Goal: Task Accomplishment & Management: Use online tool/utility

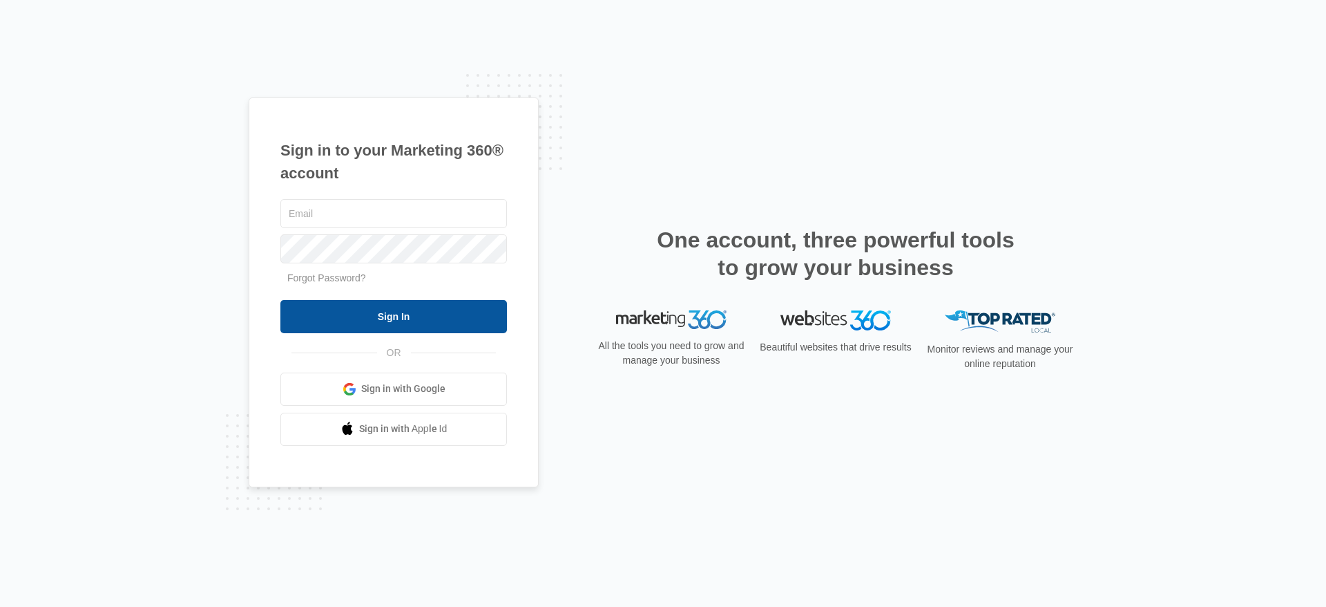
type input "[PERSON_NAME][EMAIL_ADDRESS][PERSON_NAME][DOMAIN_NAME]"
click at [432, 314] on input "Sign In" at bounding box center [393, 316] width 227 height 33
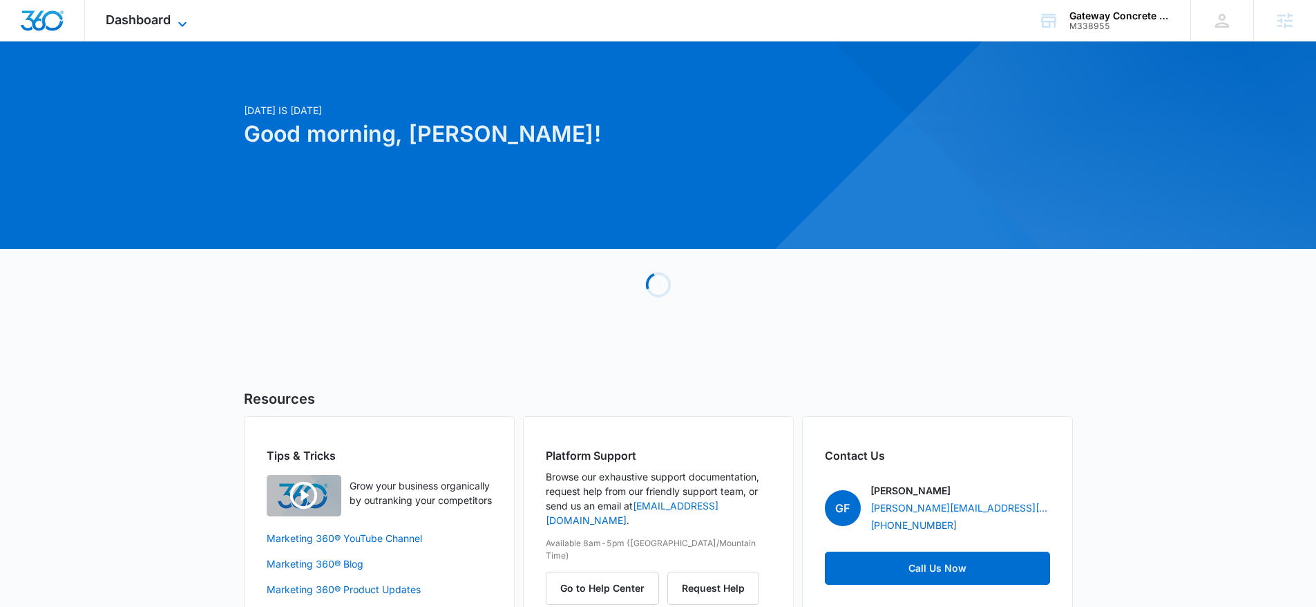
click at [155, 12] on span "Dashboard" at bounding box center [138, 19] width 65 height 15
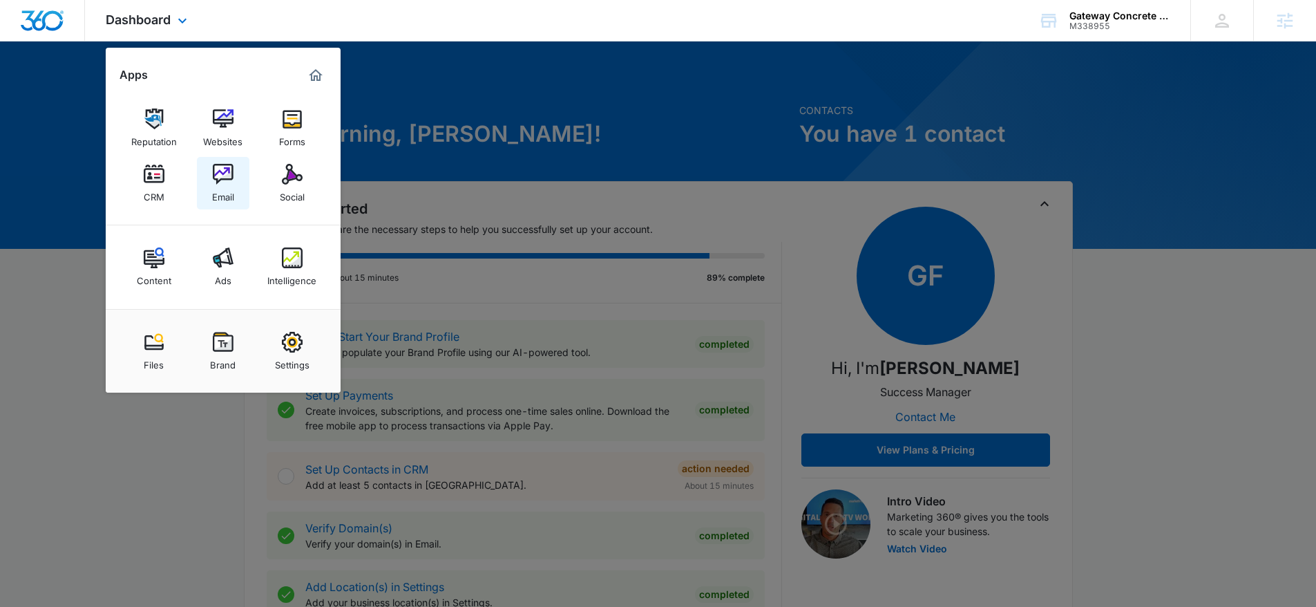
click at [213, 184] on div "Email" at bounding box center [223, 193] width 22 height 18
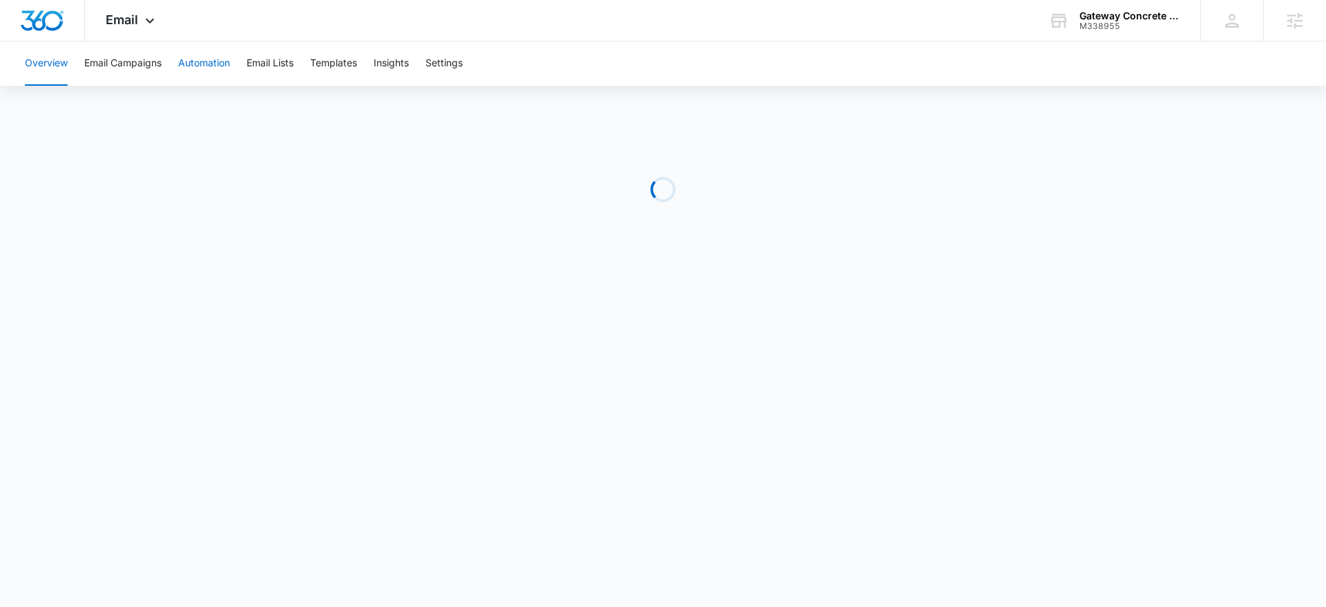
click at [209, 70] on button "Automation" at bounding box center [204, 63] width 52 height 44
